Goal: Transaction & Acquisition: Purchase product/service

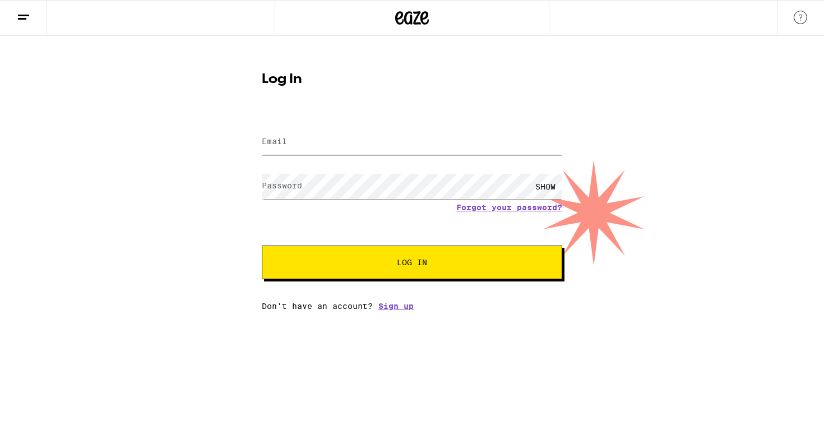
click at [367, 138] on input "Email" at bounding box center [412, 141] width 300 height 25
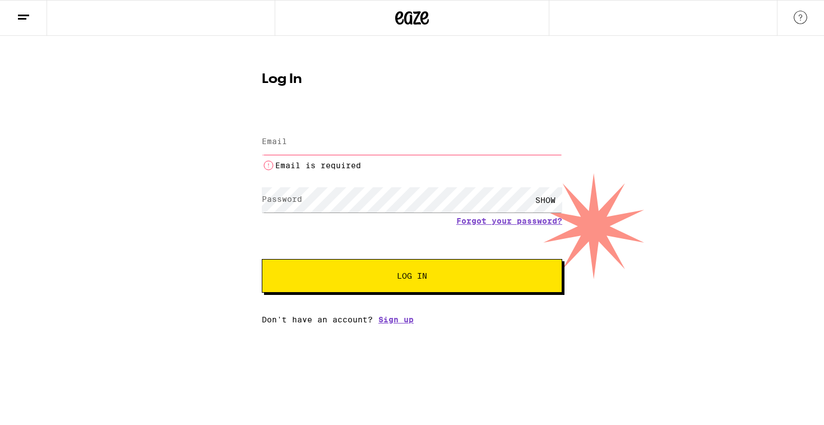
type input "[EMAIL_ADDRESS][DOMAIN_NAME]"
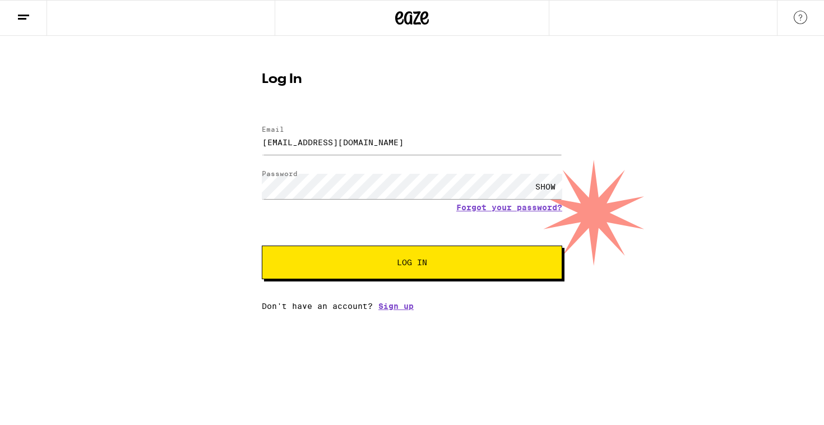
click at [384, 276] on button "Log In" at bounding box center [412, 262] width 300 height 34
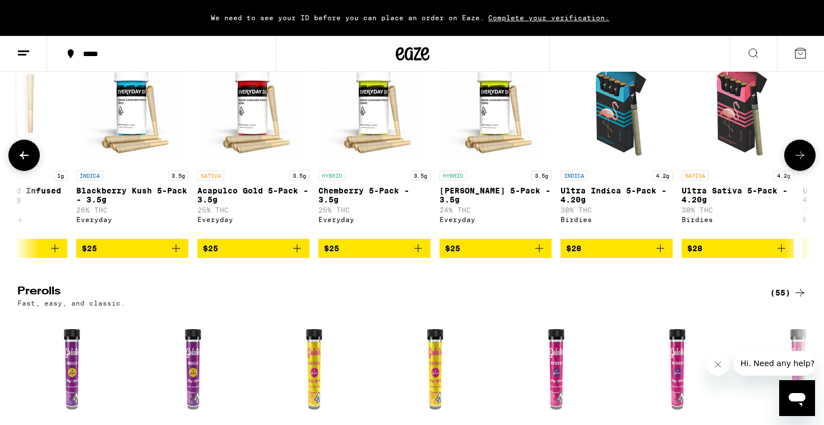
scroll to position [0, 551]
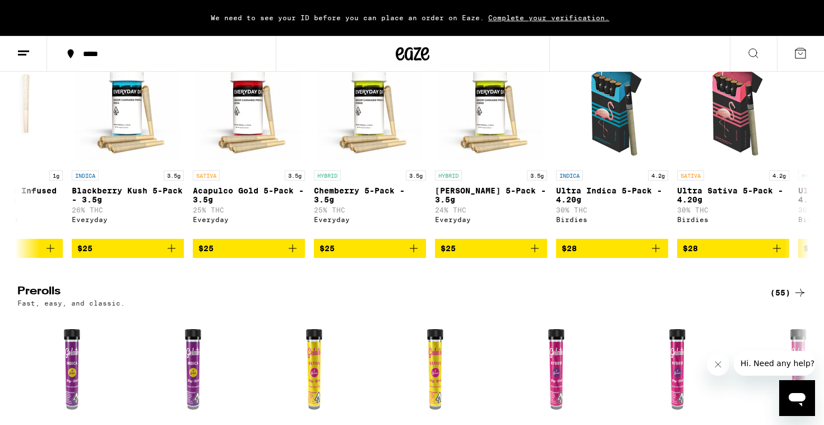
click at [782, 40] on div "(86)" at bounding box center [788, 32] width 36 height 13
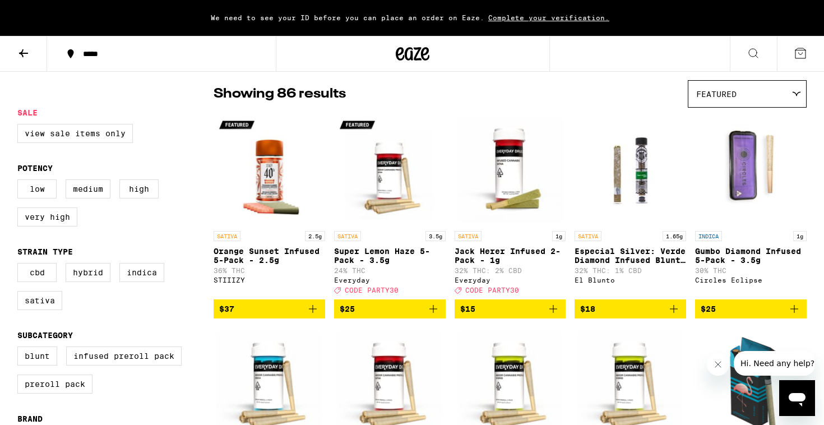
scroll to position [156, 0]
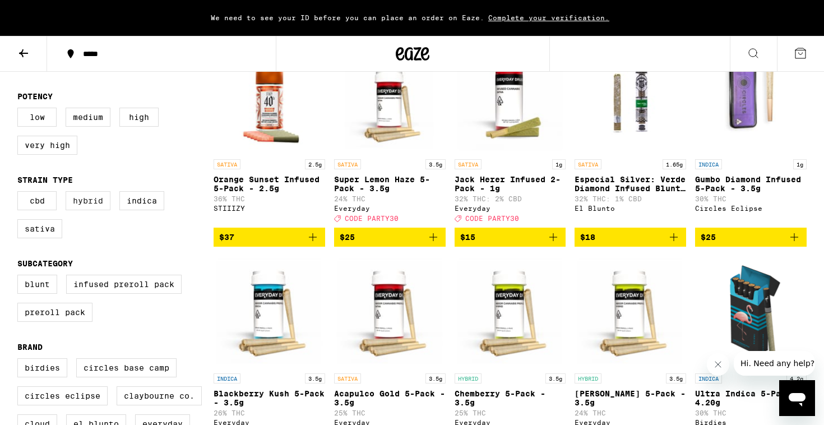
click at [99, 210] on label "Hybrid" at bounding box center [88, 200] width 45 height 19
click at [20, 193] on input "Hybrid" at bounding box center [20, 193] width 1 height 1
checkbox input "true"
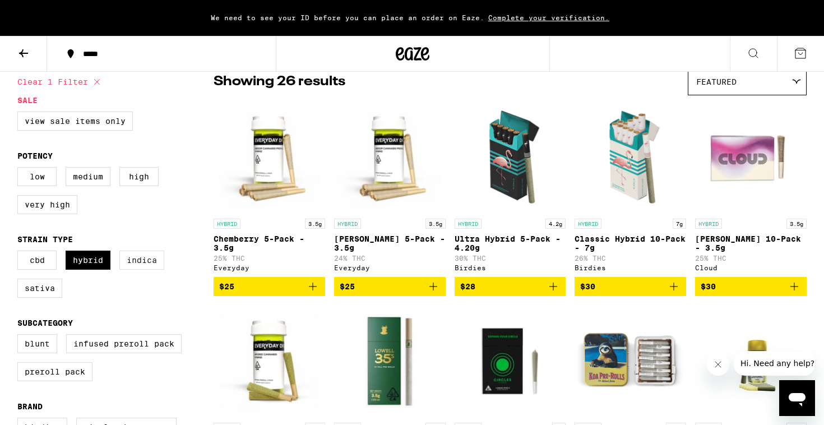
scroll to position [75, 0]
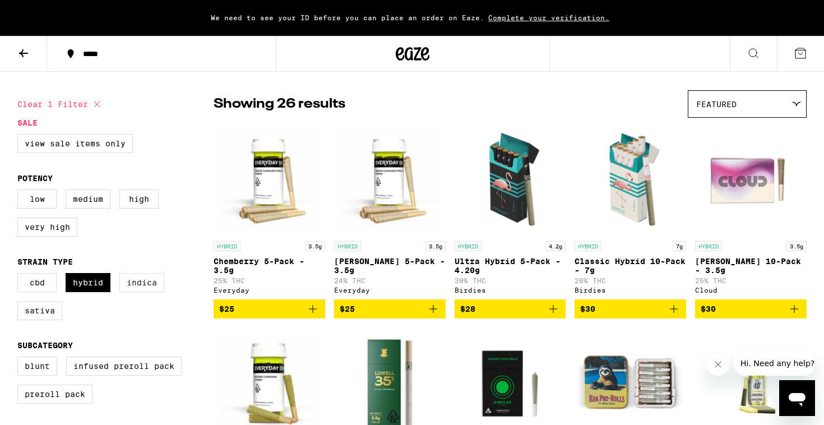
click at [156, 290] on label "Indica" at bounding box center [141, 282] width 45 height 19
click at [20, 275] on input "Indica" at bounding box center [20, 275] width 1 height 1
checkbox input "true"
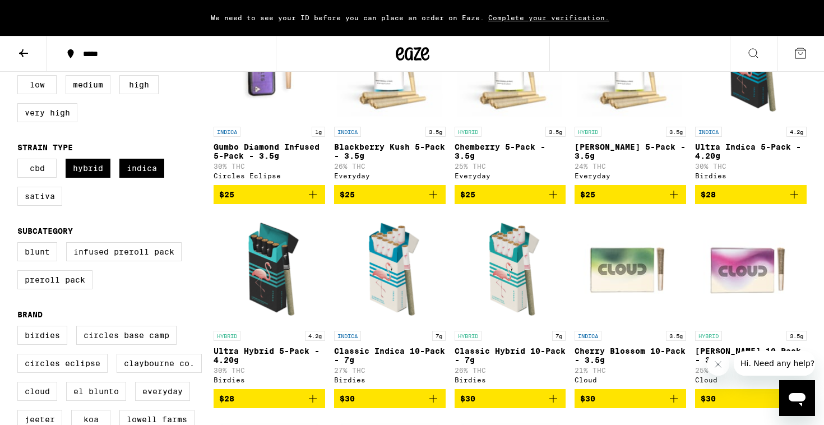
scroll to position [213, 0]
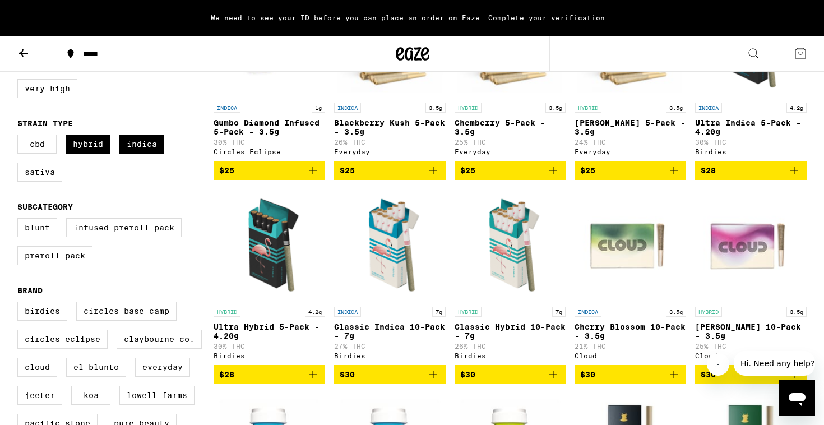
click at [496, 381] on span "$30" at bounding box center [510, 374] width 100 height 13
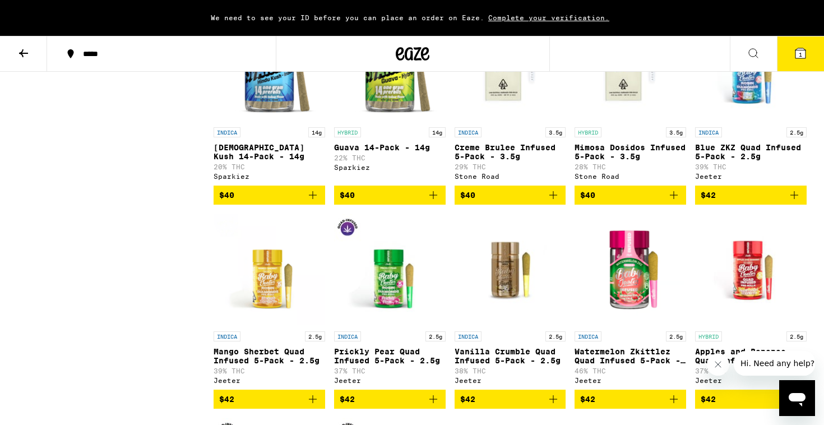
scroll to position [1617, 0]
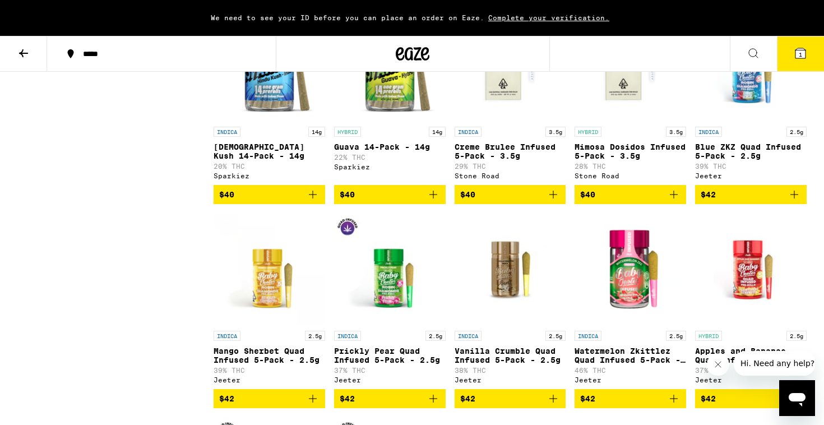
click at [506, 201] on span "$40" at bounding box center [510, 194] width 100 height 13
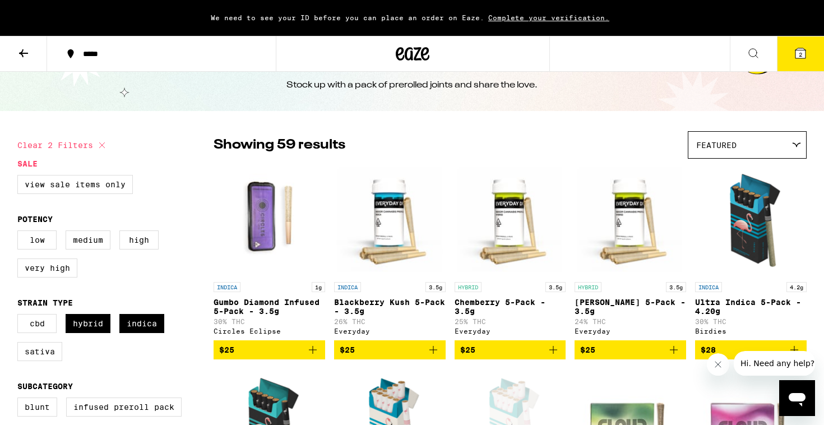
scroll to position [0, 0]
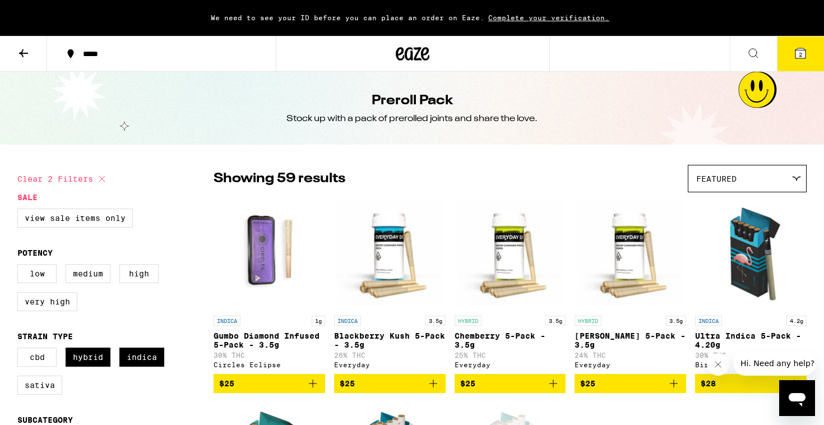
click at [27, 50] on icon at bounding box center [23, 53] width 13 height 13
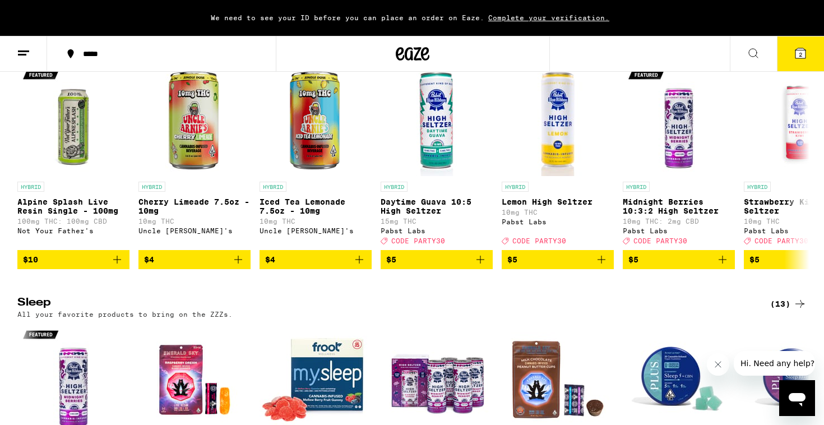
scroll to position [3322, 0]
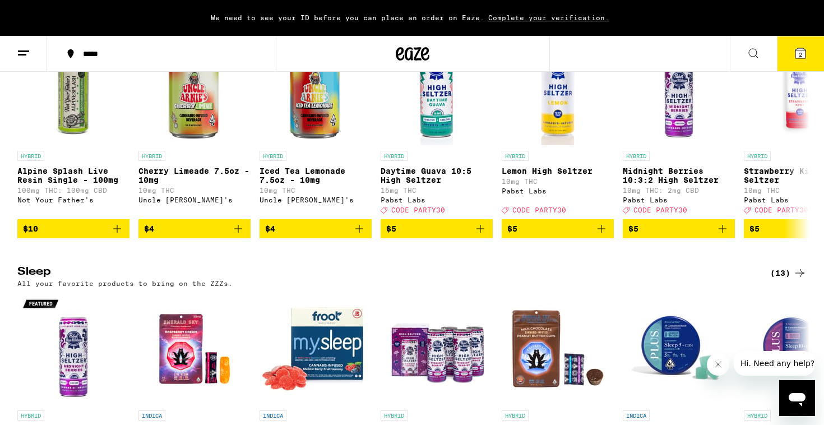
click at [792, 20] on div "(31)" at bounding box center [788, 13] width 36 height 13
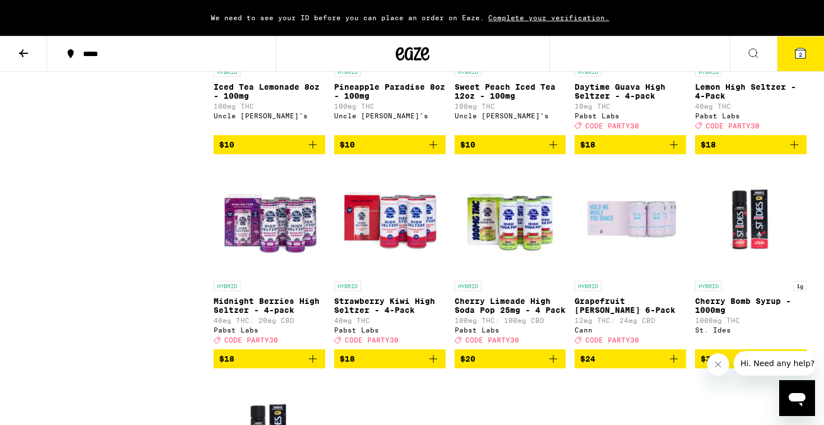
scroll to position [1087, 0]
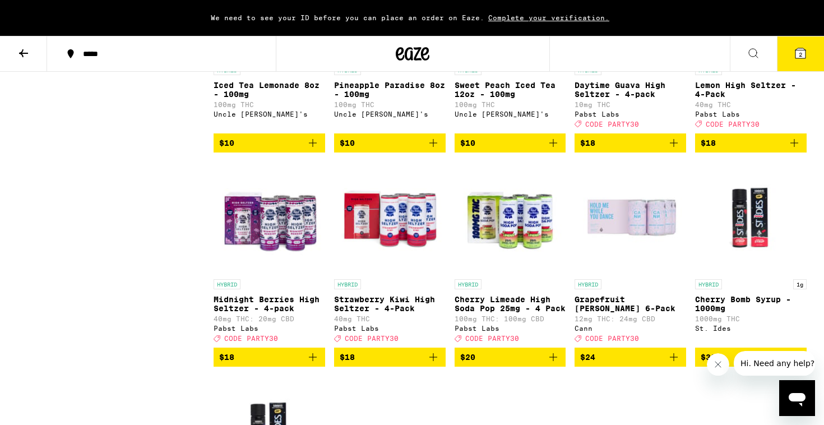
click at [553, 361] on icon "Add to bag" at bounding box center [553, 357] width 8 height 8
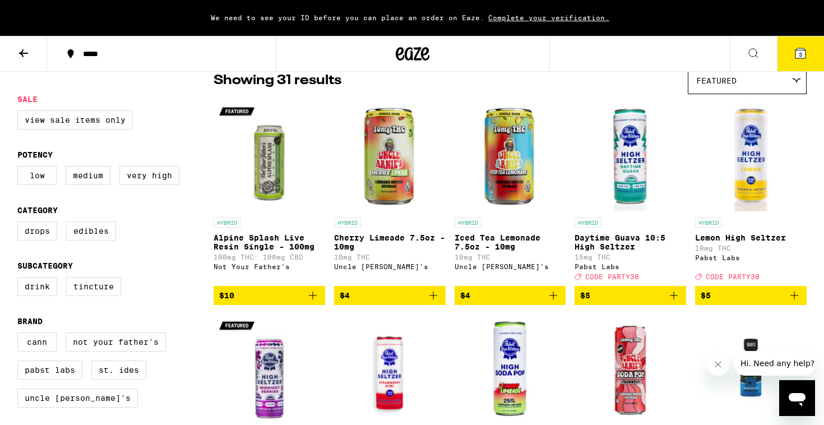
scroll to position [0, 0]
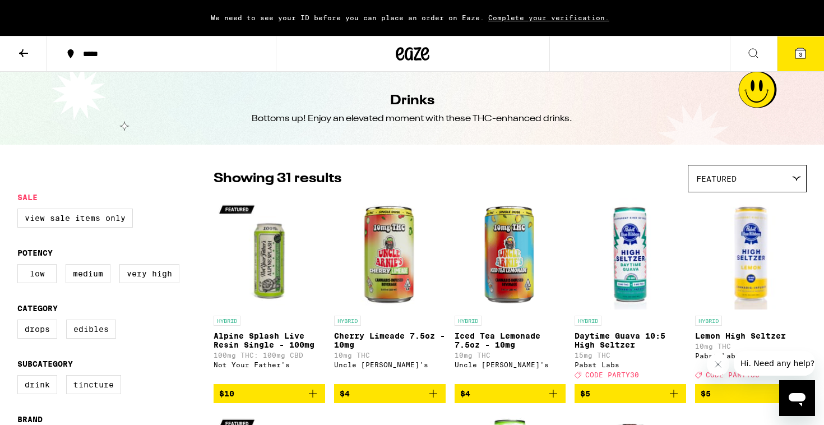
click at [36, 53] on button at bounding box center [23, 53] width 47 height 35
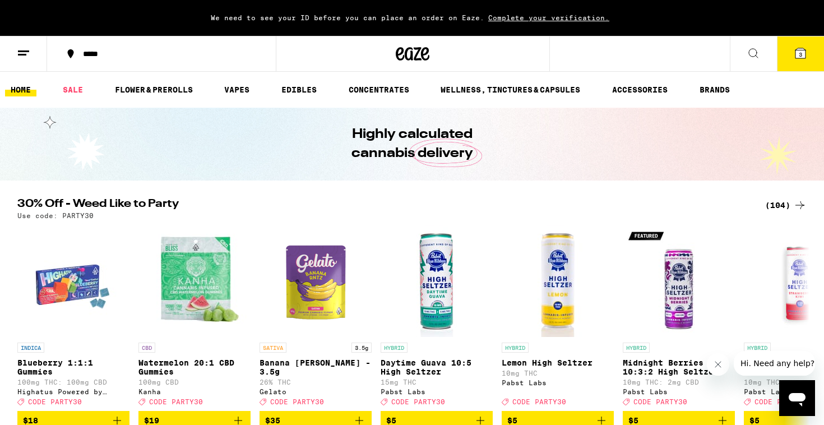
click at [802, 52] on span "3" at bounding box center [799, 54] width 3 height 7
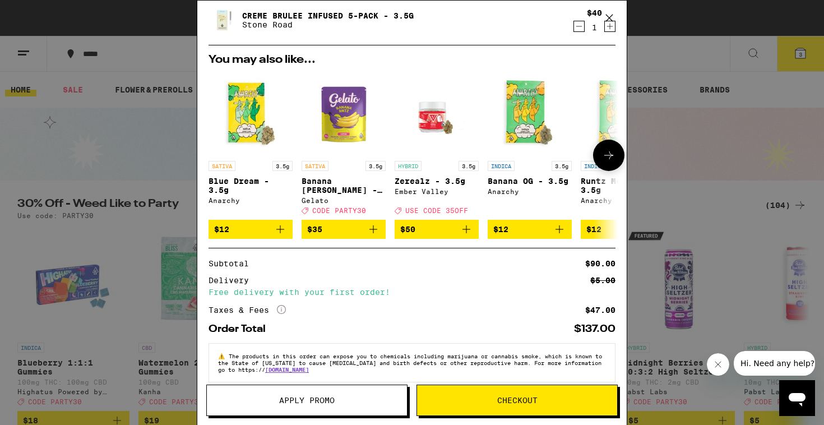
scroll to position [171, 0]
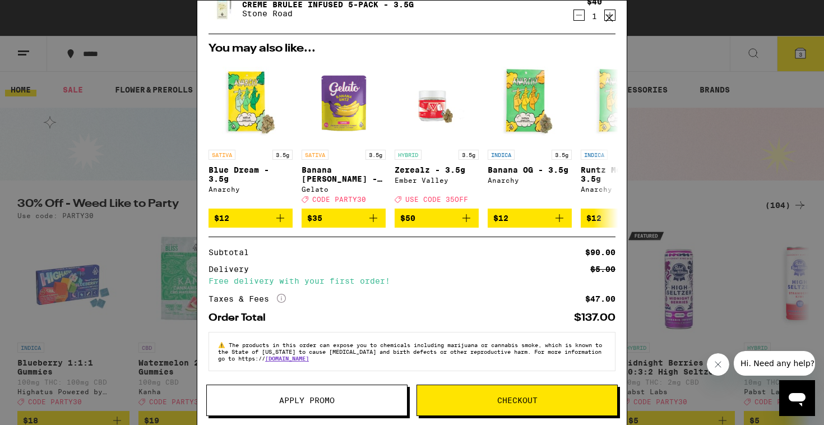
click at [536, 396] on span "Checkout" at bounding box center [517, 400] width 40 height 8
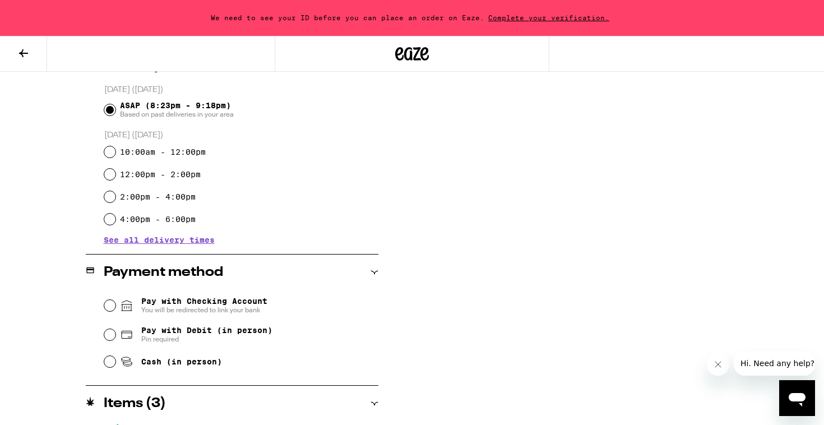
scroll to position [301, 0]
click at [113, 306] on input "Pay with Checking Account You will be redirected to link your bank" at bounding box center [109, 304] width 11 height 11
click at [176, 334] on span "Pay with Debit (in person)" at bounding box center [206, 329] width 131 height 9
click at [115, 335] on input "Pay with Debit (in person) Pin required" at bounding box center [109, 333] width 11 height 11
radio input "true"
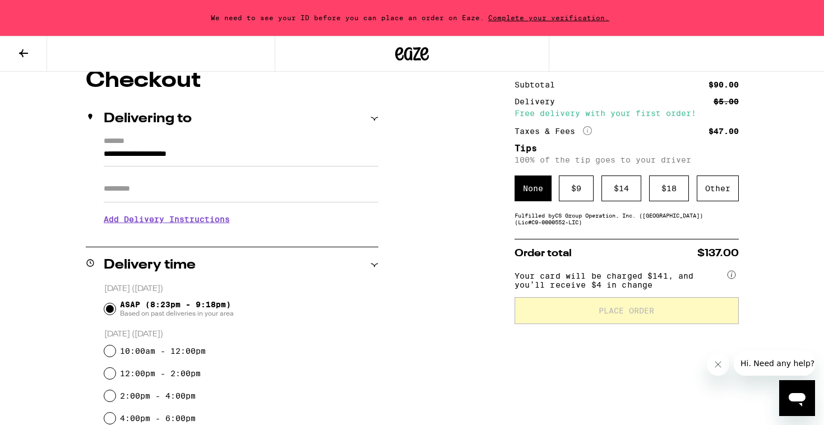
scroll to position [110, 0]
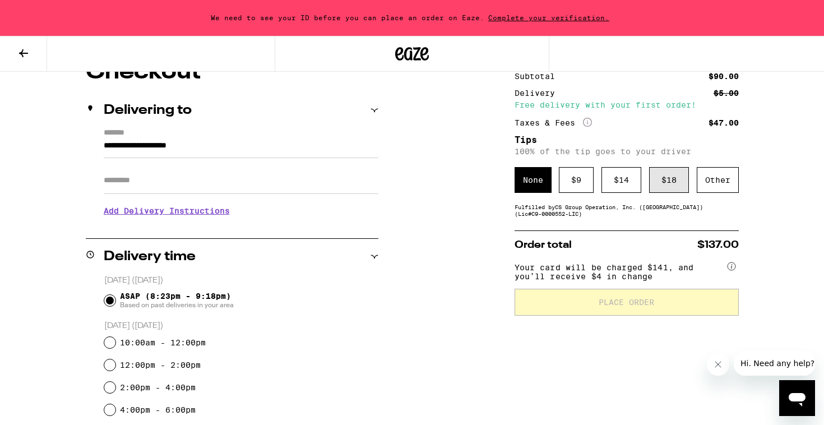
click at [654, 179] on div "$ 18" at bounding box center [669, 180] width 40 height 26
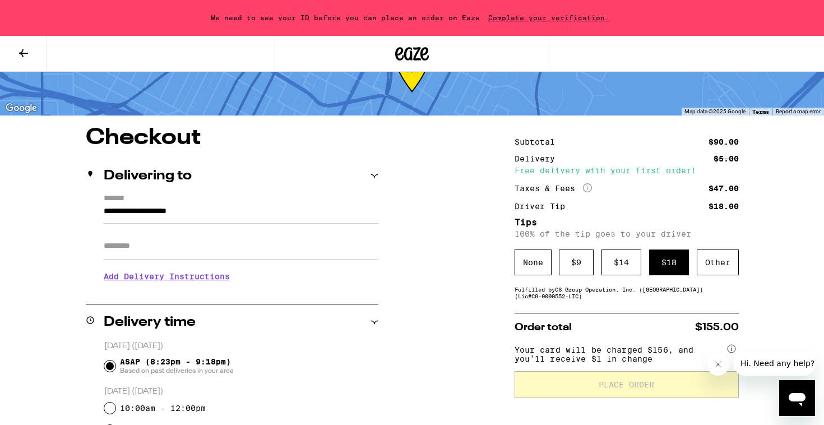
scroll to position [45, 0]
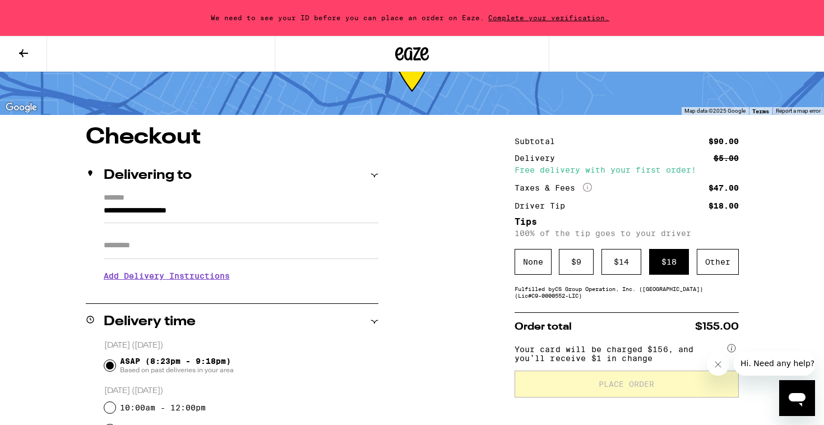
click at [225, 278] on h3 "Add Delivery Instructions" at bounding box center [241, 276] width 275 height 26
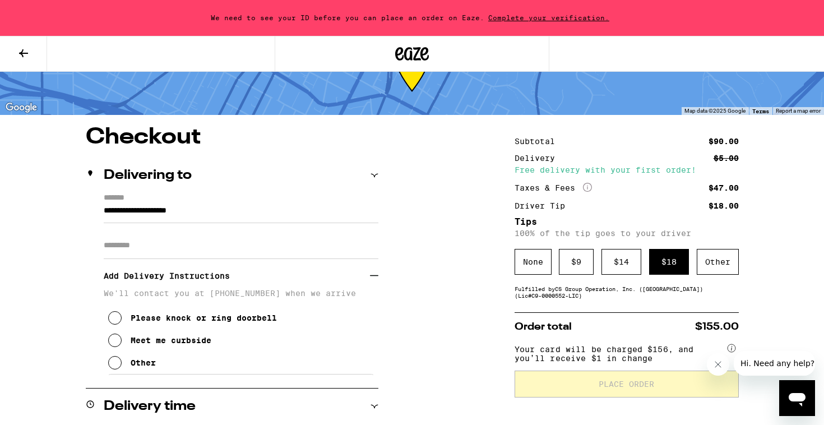
click at [167, 342] on div "Meet me curbside" at bounding box center [171, 340] width 81 height 9
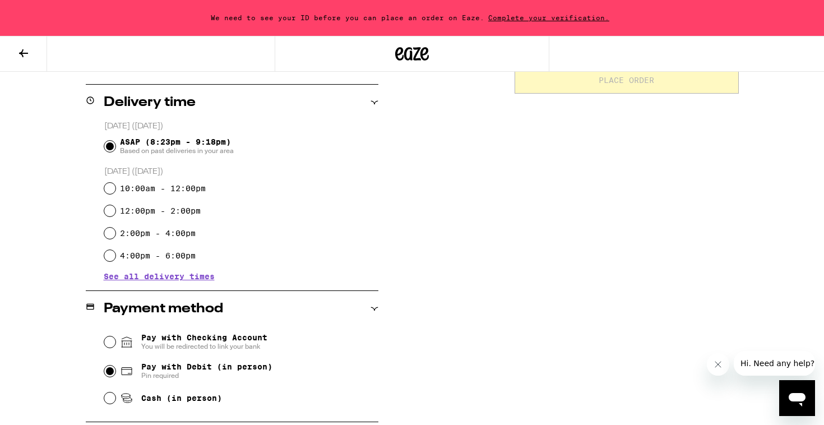
scroll to position [334, 0]
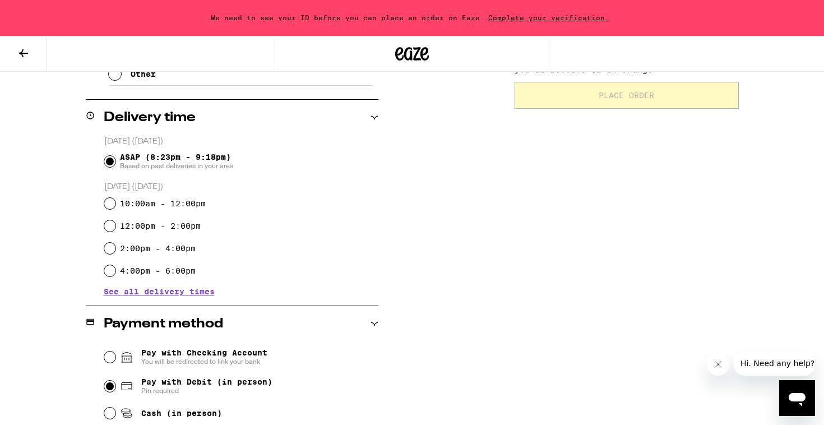
click at [112, 160] on input "ASAP (8:23pm - 9:18pm) Based on past deliveries in your area" at bounding box center [109, 161] width 11 height 11
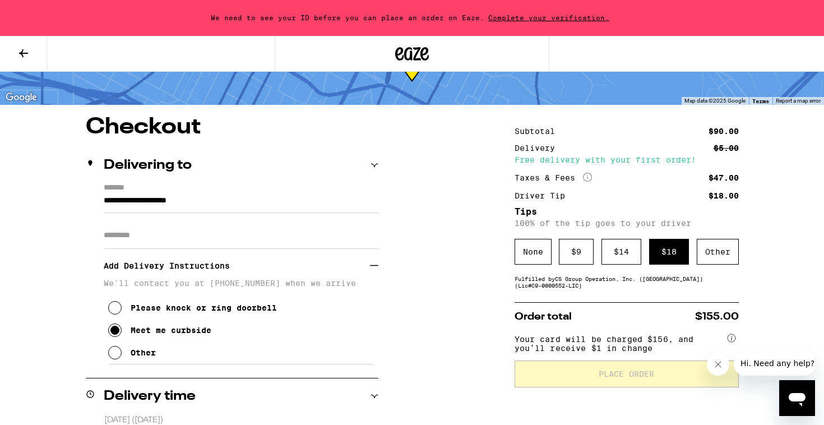
scroll to position [61, 0]
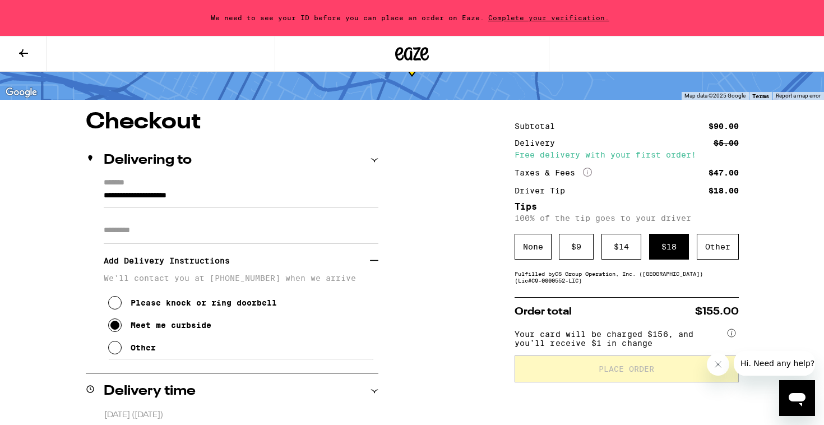
click at [215, 229] on input "Apt/Suite" at bounding box center [241, 230] width 275 height 27
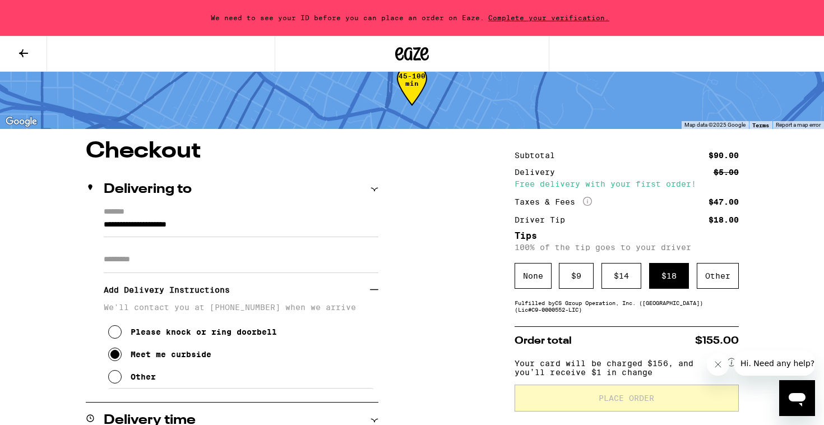
scroll to position [0, 0]
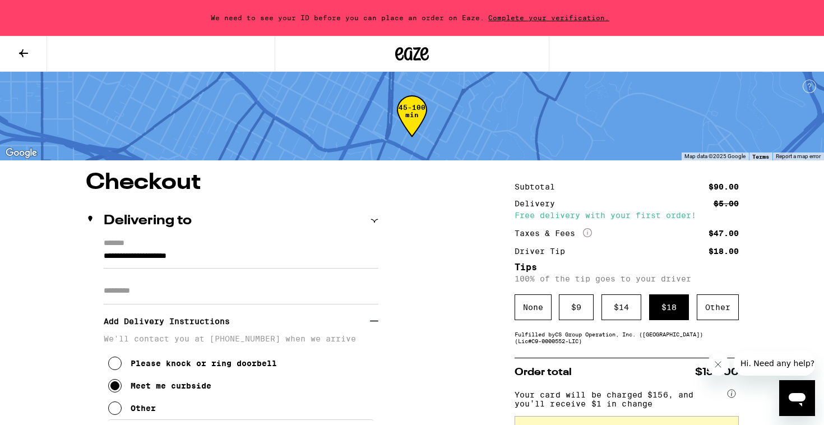
click at [426, 16] on span "We need to see your ID before you can place an order on Eaze." at bounding box center [347, 17] width 273 height 7
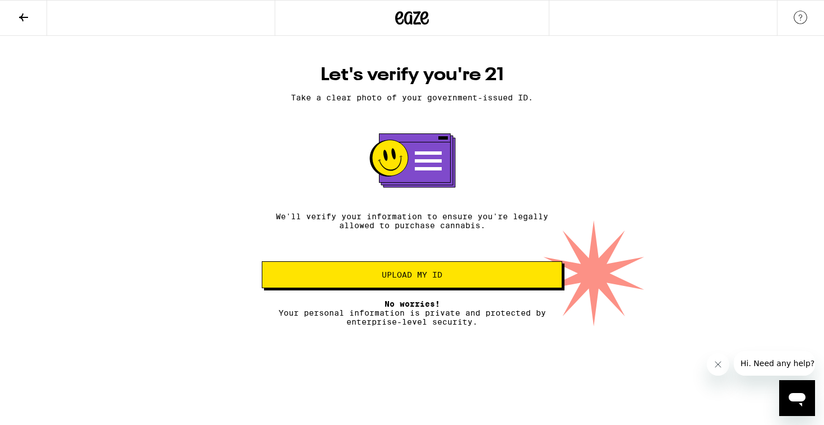
click at [402, 276] on span "Upload my ID" at bounding box center [412, 275] width 61 height 8
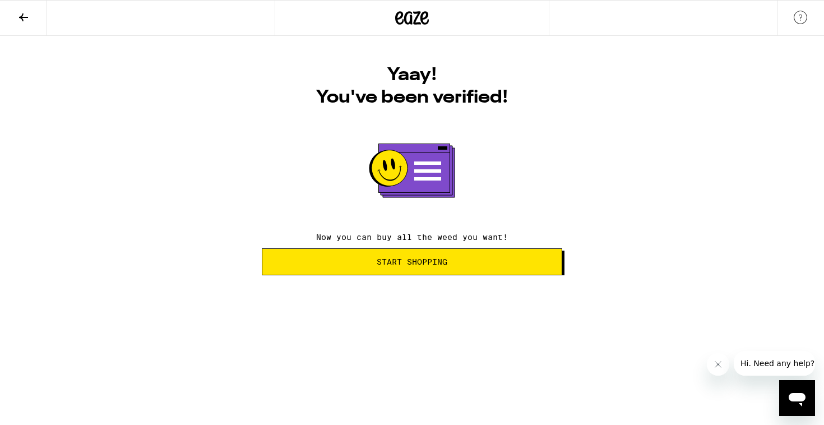
click at [411, 266] on span "Start Shopping" at bounding box center [412, 262] width 71 height 8
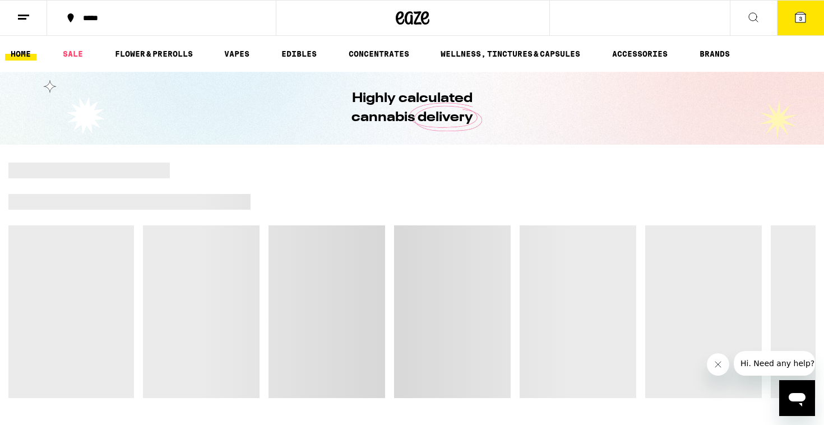
click at [800, 17] on span "3" at bounding box center [799, 18] width 3 height 7
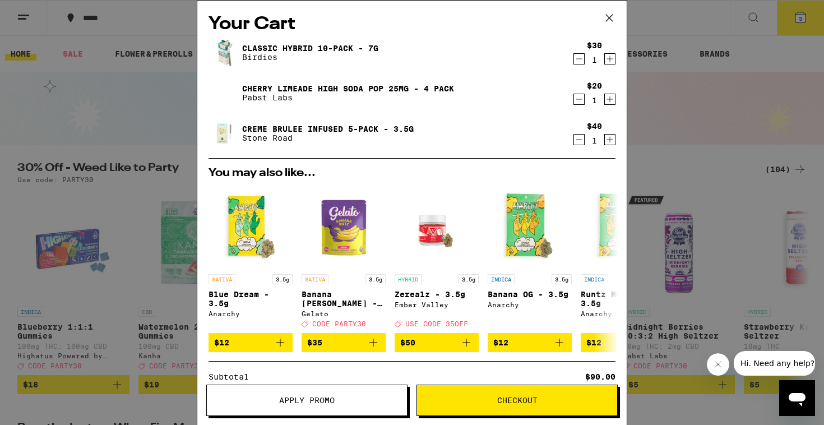
click at [505, 403] on span "Checkout" at bounding box center [517, 400] width 40 height 8
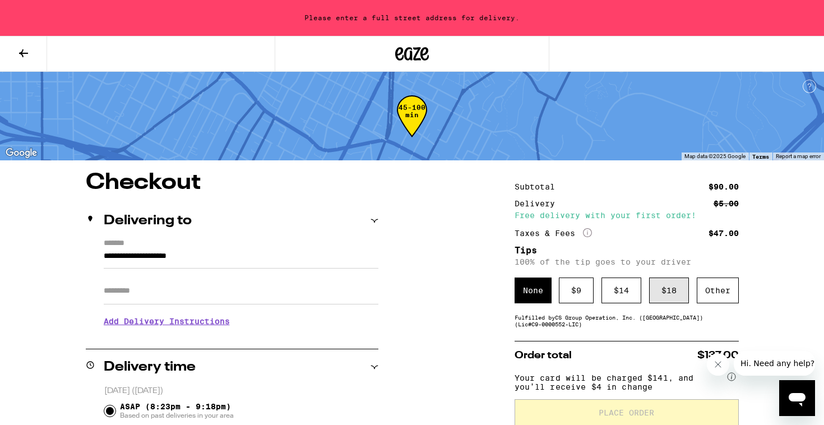
click at [658, 282] on div "$ 18" at bounding box center [669, 290] width 40 height 26
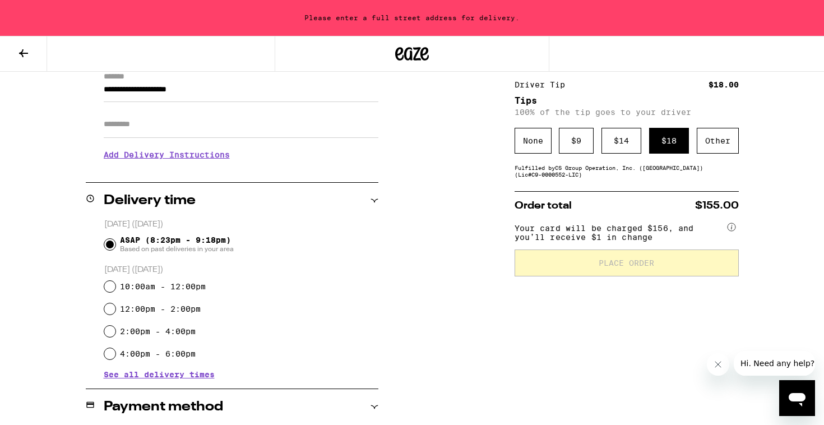
scroll to position [85, 0]
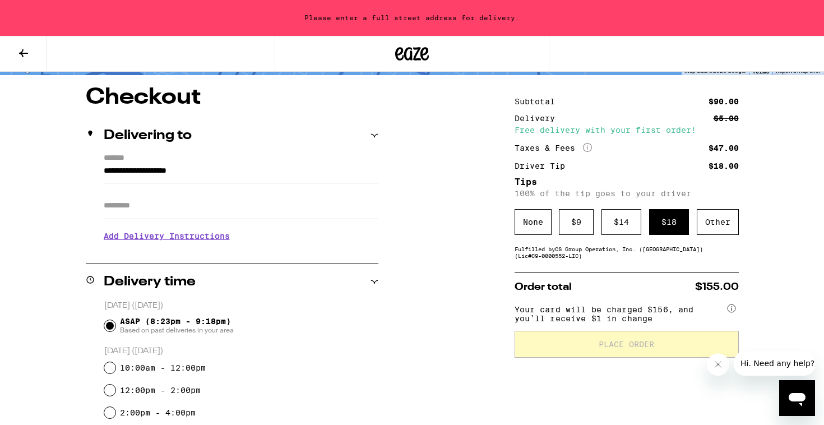
click at [203, 242] on h3 "Add Delivery Instructions" at bounding box center [241, 236] width 275 height 26
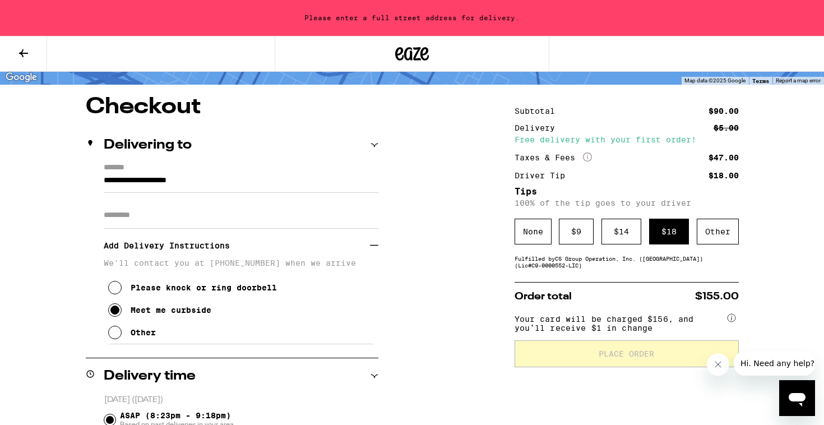
scroll to position [73, 0]
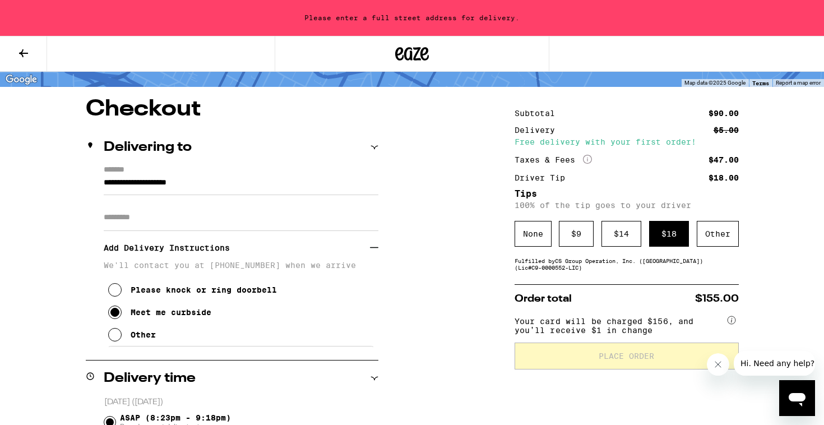
click at [282, 181] on input "**********" at bounding box center [241, 185] width 275 height 19
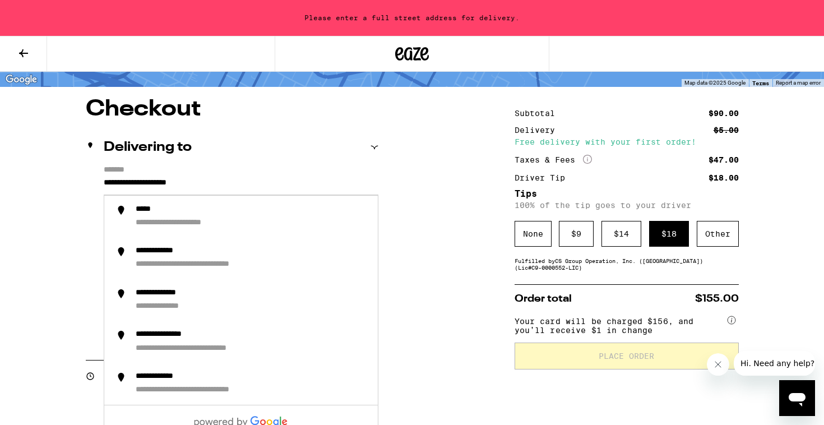
click at [104, 181] on input "**********" at bounding box center [241, 185] width 275 height 19
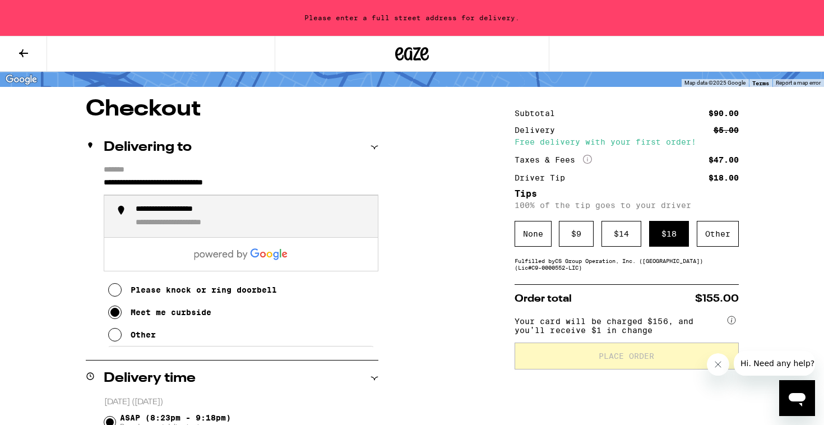
click at [127, 215] on li "**********" at bounding box center [240, 217] width 273 height 42
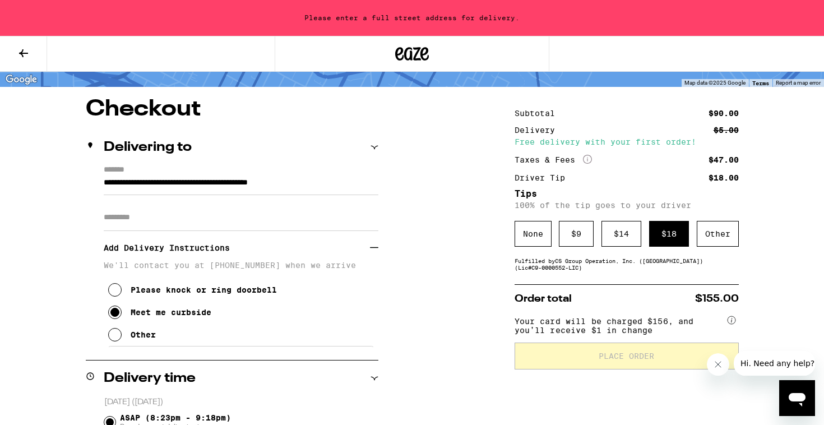
type input "**********"
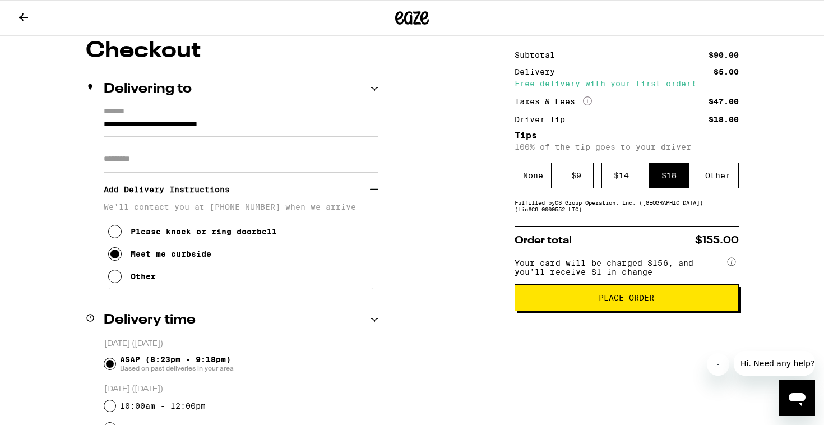
scroll to position [98, 0]
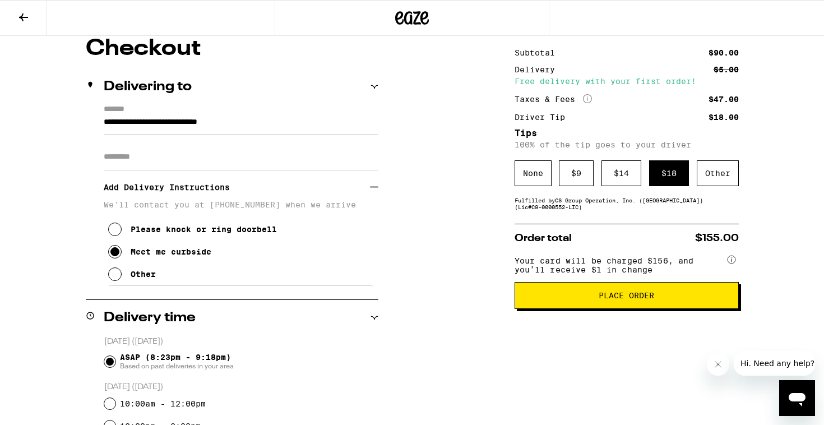
click at [614, 299] on span "Place Order" at bounding box center [625, 295] width 55 height 8
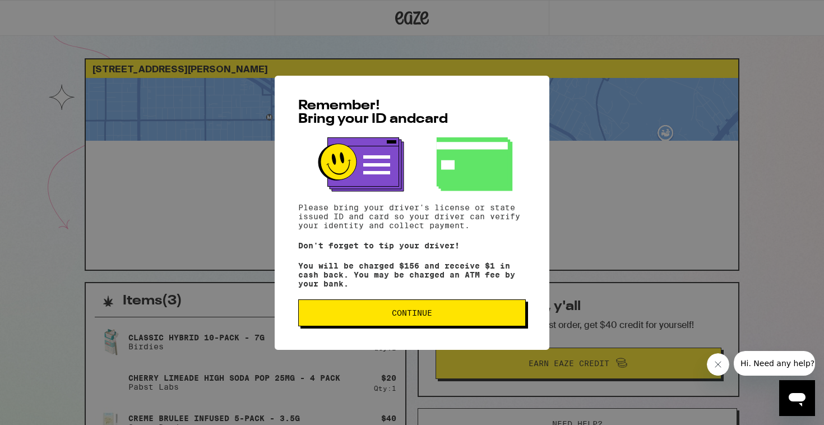
click at [466, 322] on button "Continue" at bounding box center [411, 312] width 227 height 27
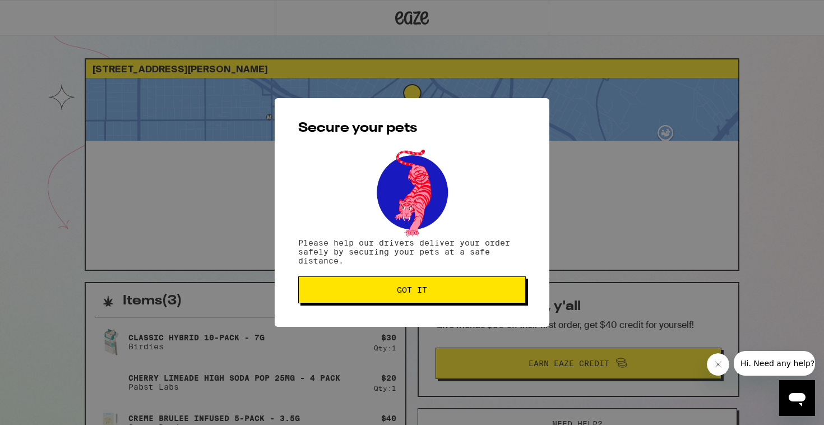
click at [463, 307] on div "Secure your pets Please help our drivers deliver your order safely by securing …" at bounding box center [412, 212] width 275 height 229
click at [441, 296] on button "Got it" at bounding box center [411, 289] width 227 height 27
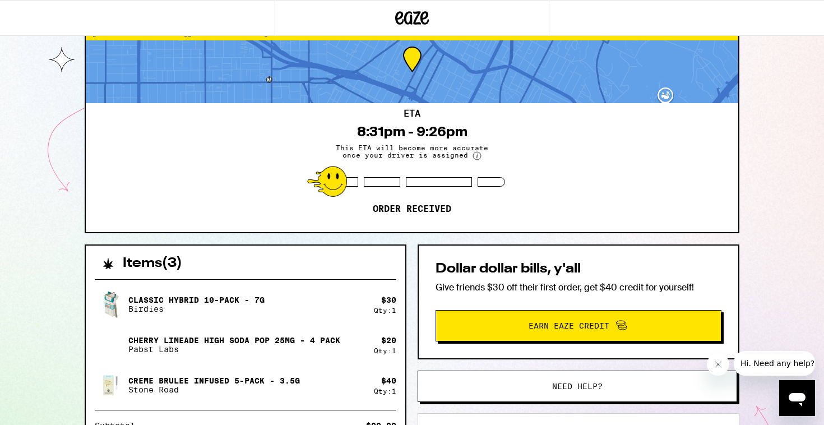
scroll to position [38, 0]
